Goal: Navigation & Orientation: Find specific page/section

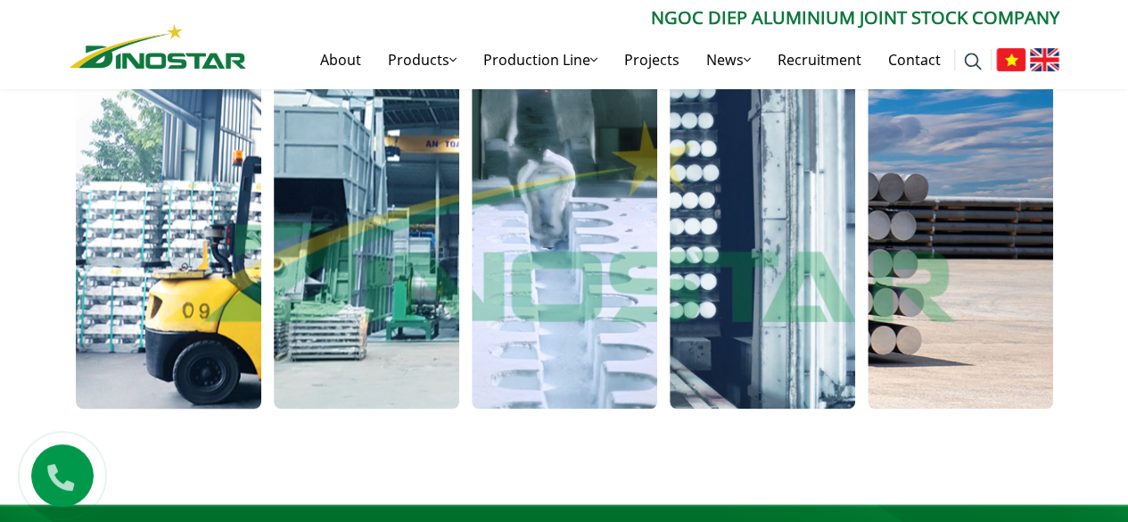
scroll to position [1428, 0]
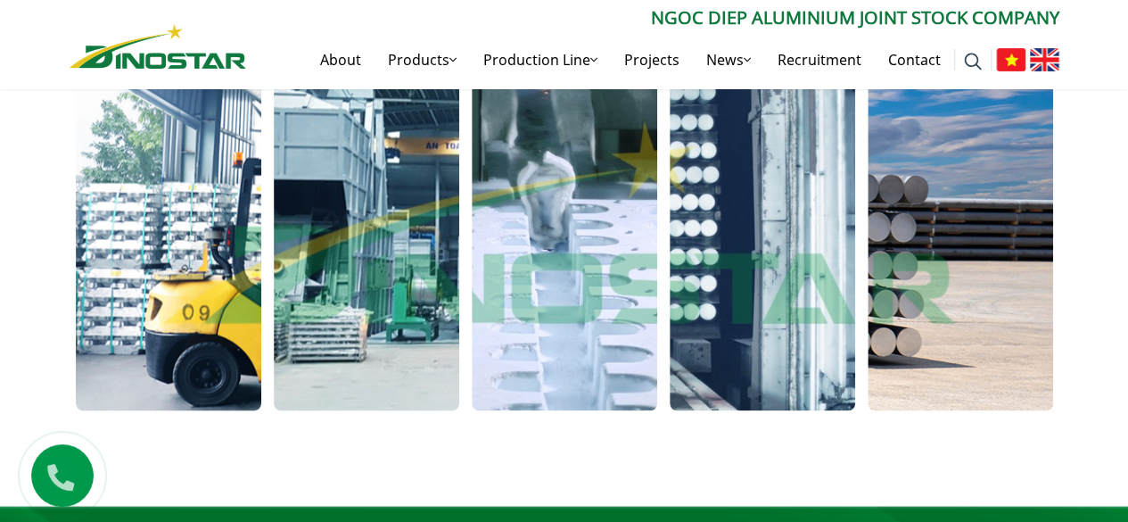
click at [1032, 67] on img at bounding box center [1044, 59] width 29 height 23
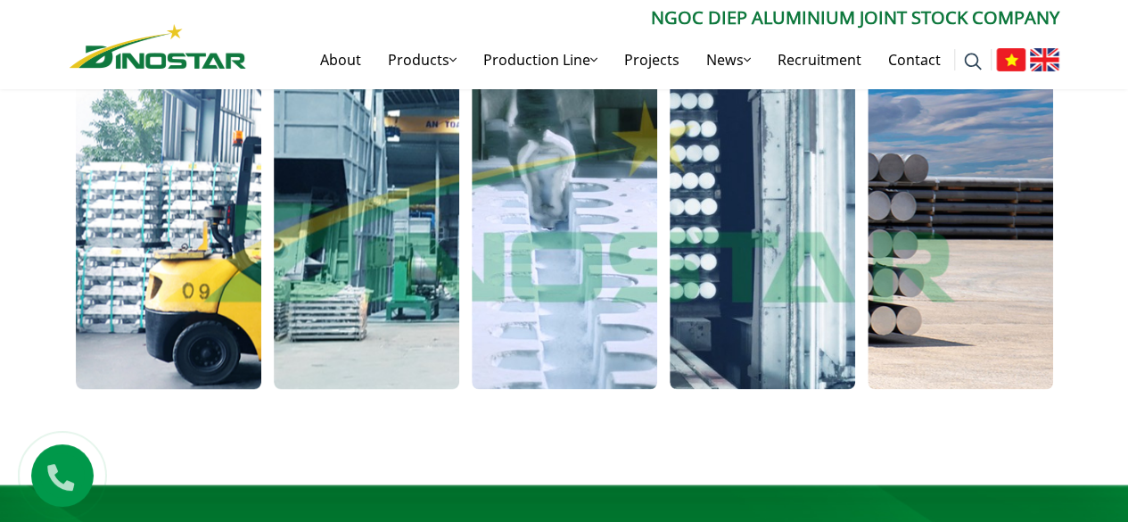
click at [1032, 67] on img at bounding box center [1044, 59] width 29 height 23
click at [1052, 65] on img at bounding box center [1044, 59] width 29 height 23
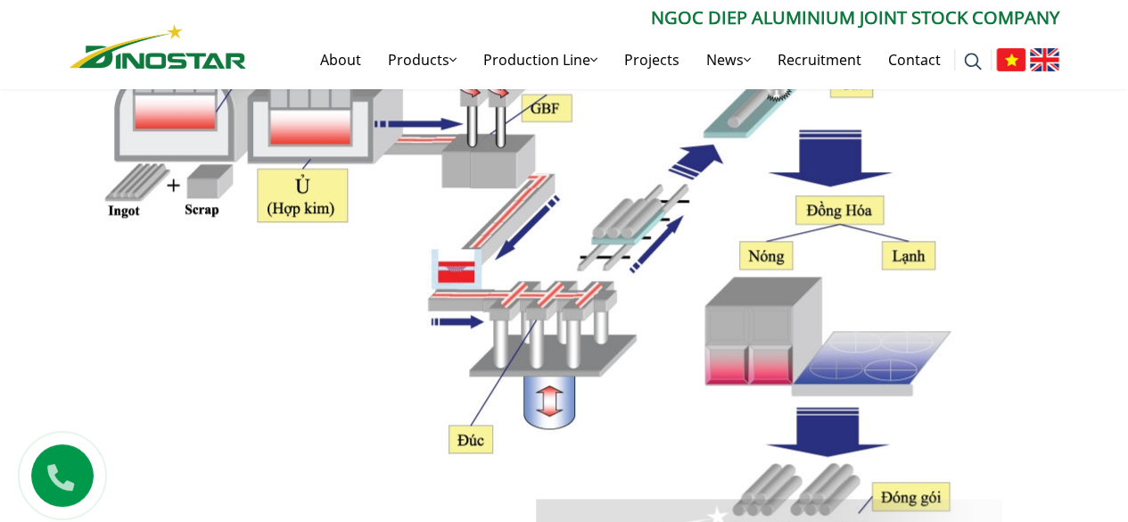
scroll to position [859, 0]
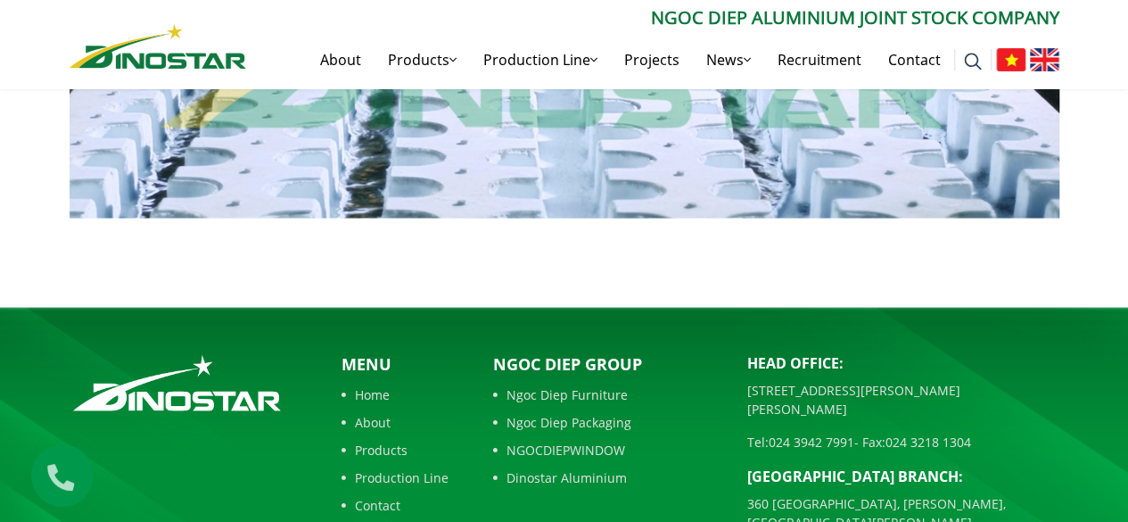
scroll to position [1626, 0]
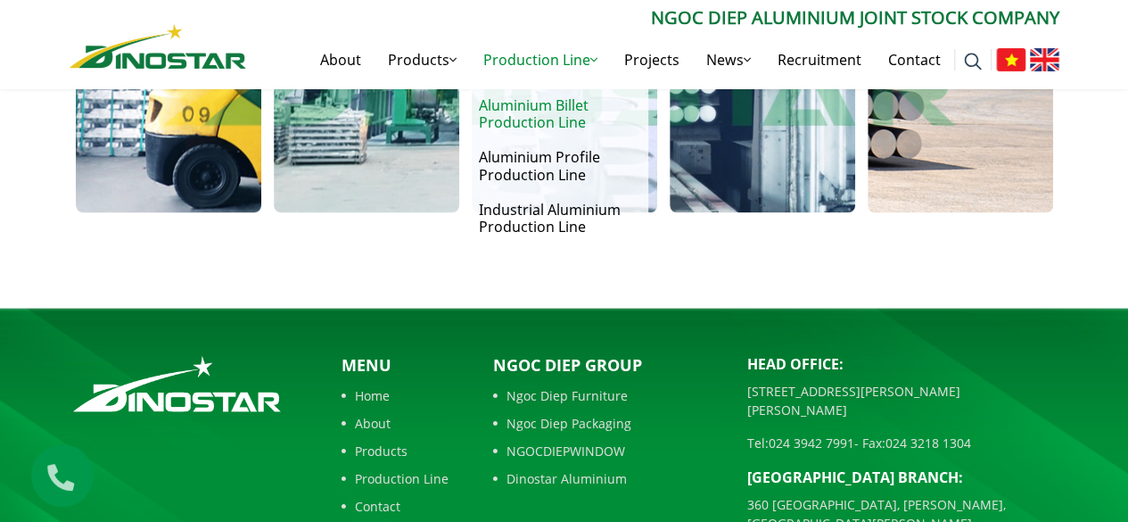
click at [544, 113] on link "Aluminium Billet Production Line" at bounding box center [559, 114] width 178 height 52
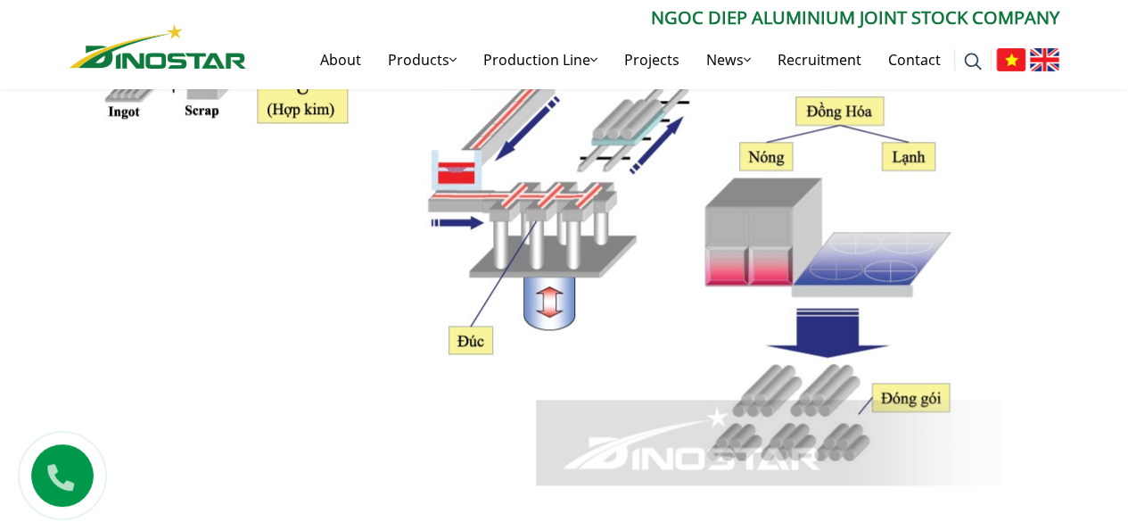
scroll to position [903, 0]
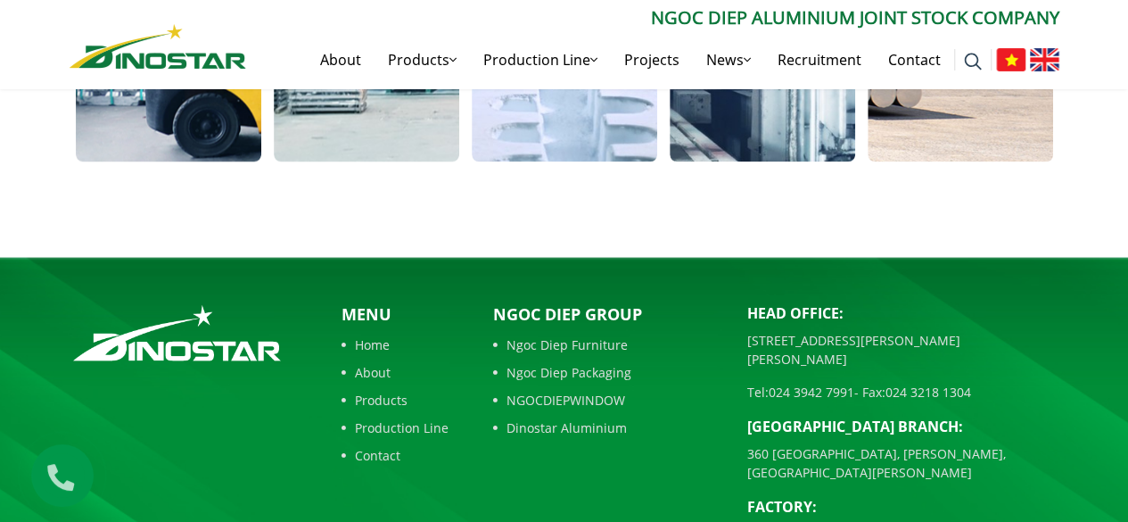
scroll to position [1679, 0]
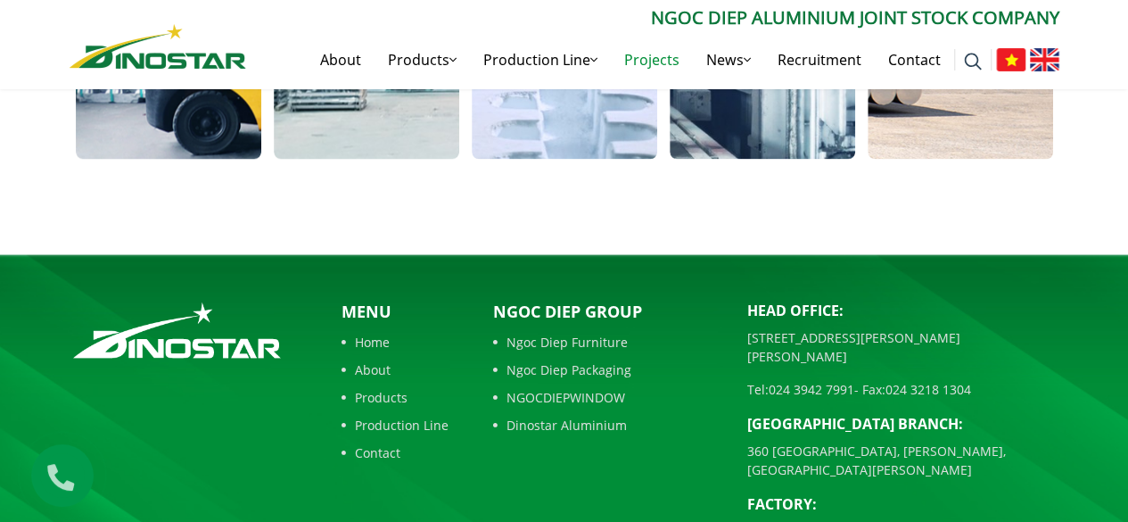
click at [672, 65] on link "Projects" at bounding box center [652, 59] width 82 height 57
